Goal: Task Accomplishment & Management: Manage account settings

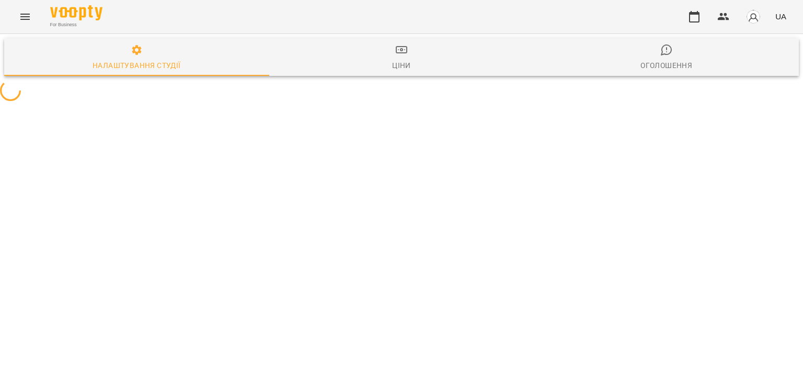
select select "**"
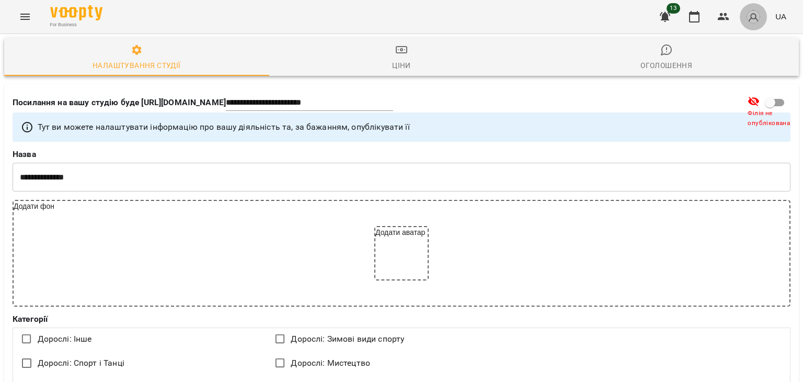
click at [755, 19] on img "button" at bounding box center [753, 16] width 15 height 15
click at [567, 21] on div at bounding box center [401, 191] width 803 height 382
click at [26, 18] on icon "Menu" at bounding box center [25, 16] width 13 height 13
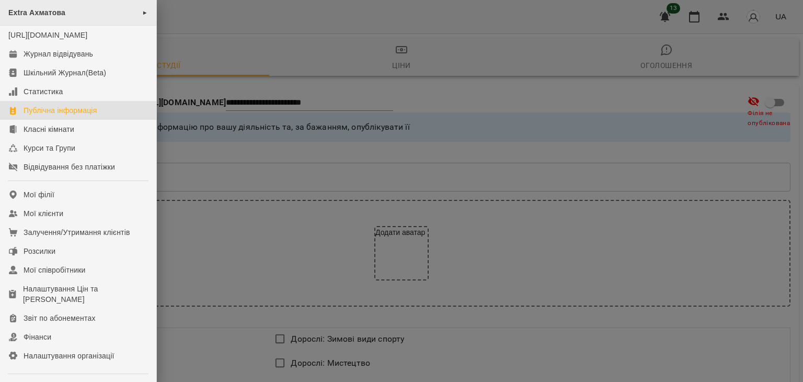
click at [142, 11] on span "►" at bounding box center [145, 12] width 6 height 8
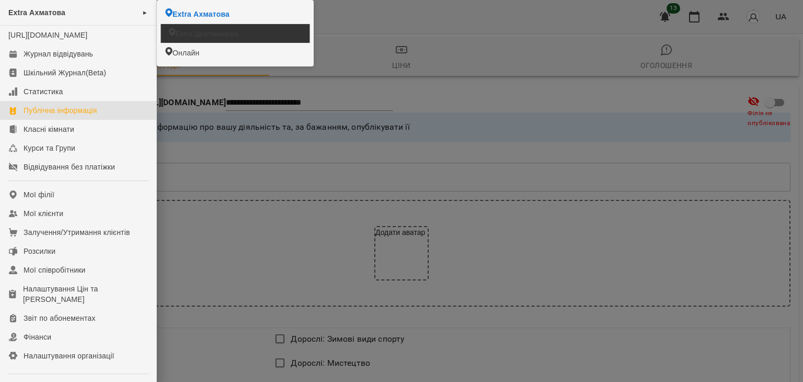
click at [192, 35] on span "Extra Драгоманова" at bounding box center [207, 33] width 62 height 10
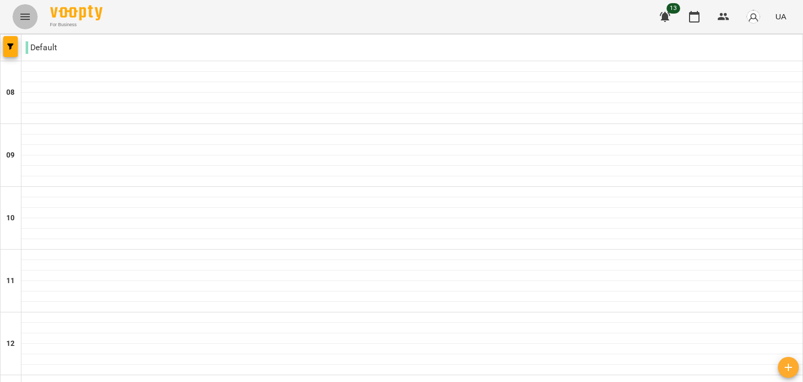
click at [19, 23] on button "Menu" at bounding box center [25, 16] width 25 height 25
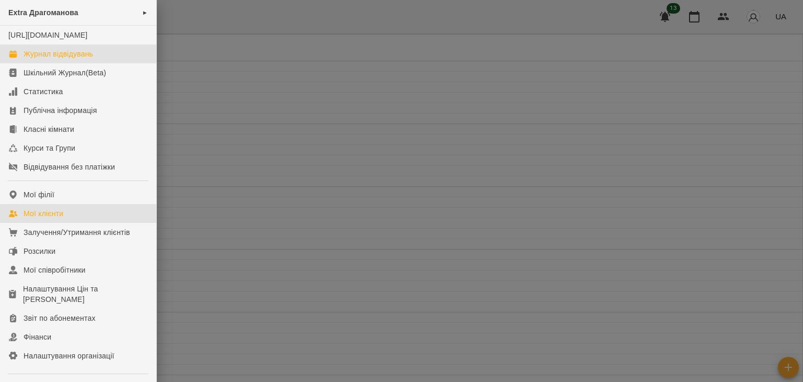
click at [88, 221] on link "Мої клієнти" at bounding box center [78, 213] width 156 height 19
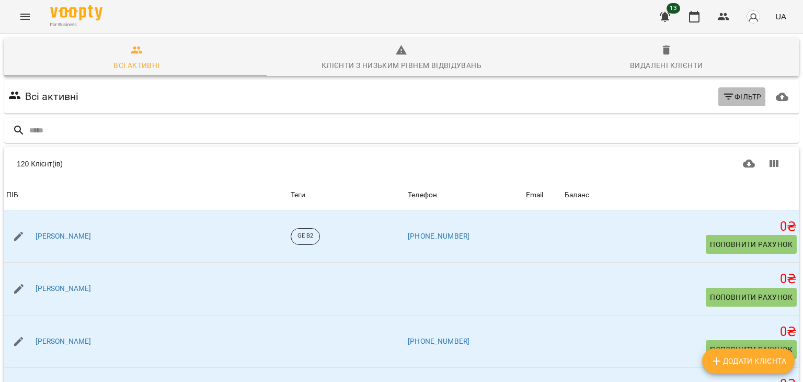
click at [738, 98] on span "Фільтр" at bounding box center [741, 96] width 39 height 13
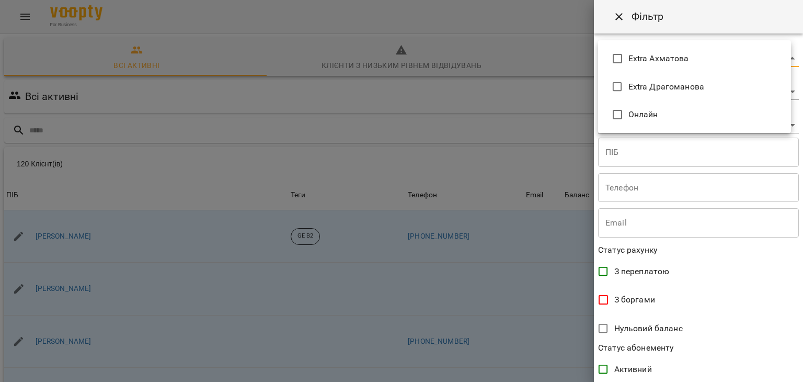
click at [780, 52] on body "For Business 13 UA Всі активні Клієнти з низьким рівнем відвідувань Видалені кл…" at bounding box center [401, 272] width 803 height 544
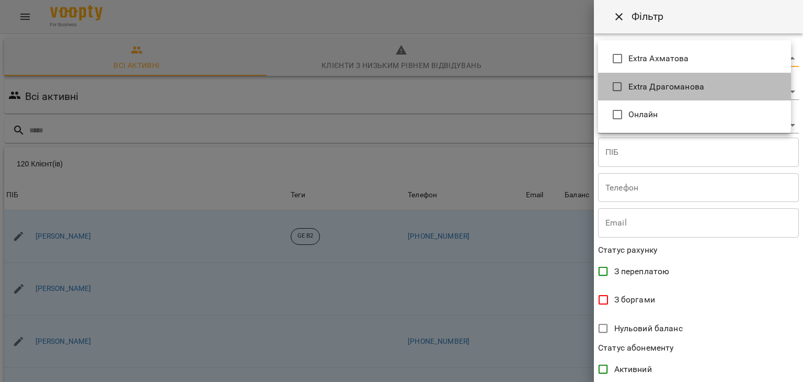
click at [697, 88] on span "Extra Драгоманова" at bounding box center [705, 87] width 154 height 13
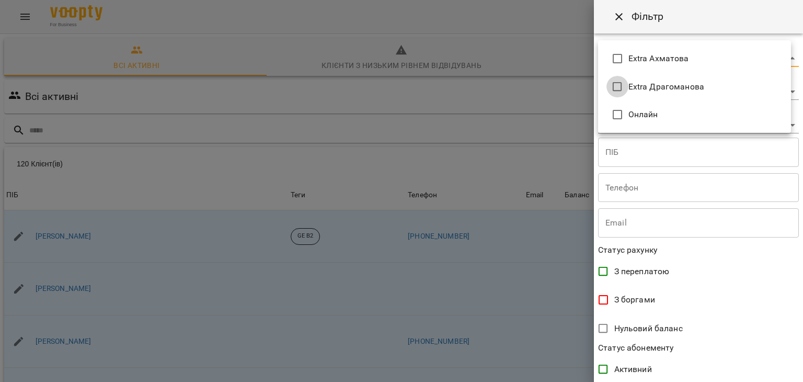
type input "**********"
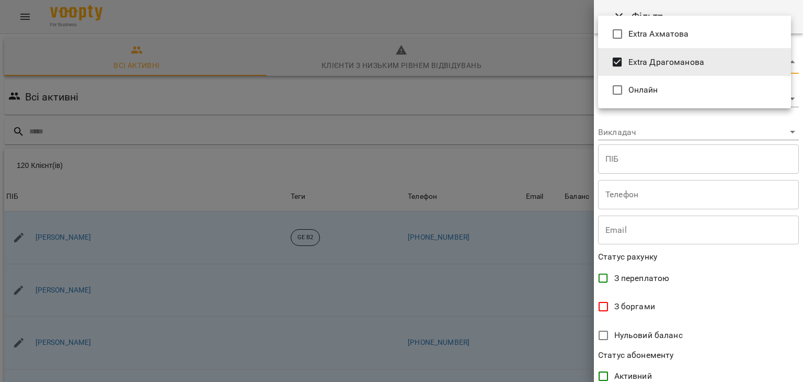
drag, startPoint x: 798, startPoint y: 86, endPoint x: 789, endPoint y: 138, distance: 52.5
click at [789, 138] on div at bounding box center [401, 191] width 803 height 382
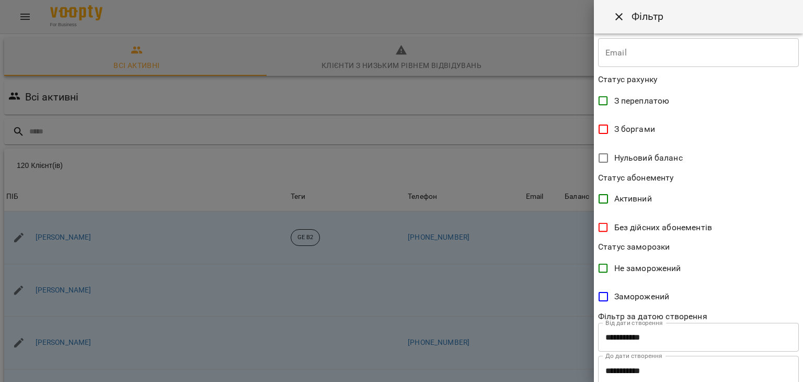
scroll to position [208, 0]
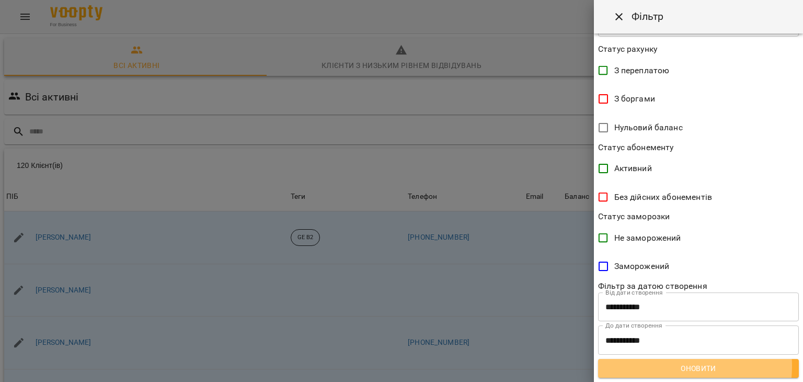
click at [664, 365] on span "Оновити" at bounding box center [698, 368] width 184 height 13
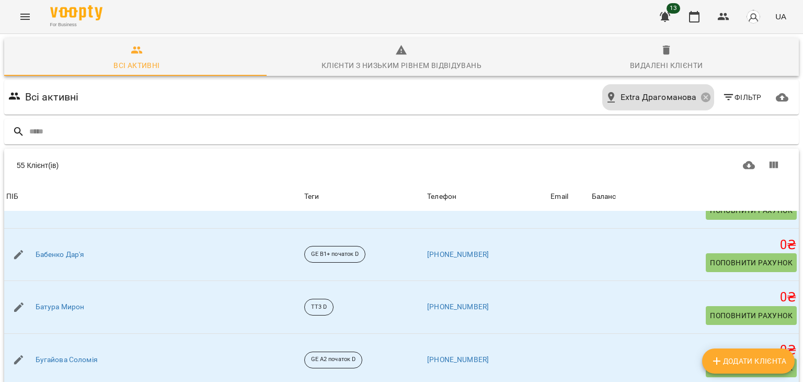
scroll to position [0, 0]
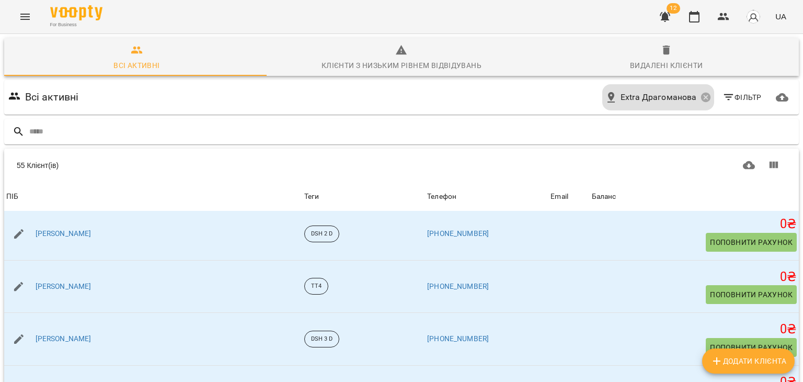
scroll to position [1157, 0]
